Goal: Navigation & Orientation: Find specific page/section

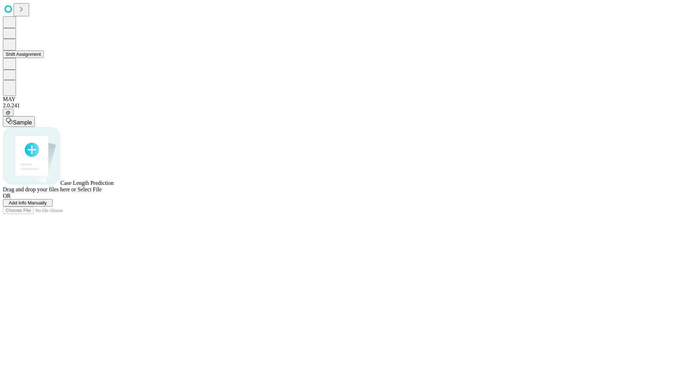
click at [44, 58] on button "Shift Assignment" at bounding box center [23, 53] width 41 height 7
